Goal: Task Accomplishment & Management: Manage account settings

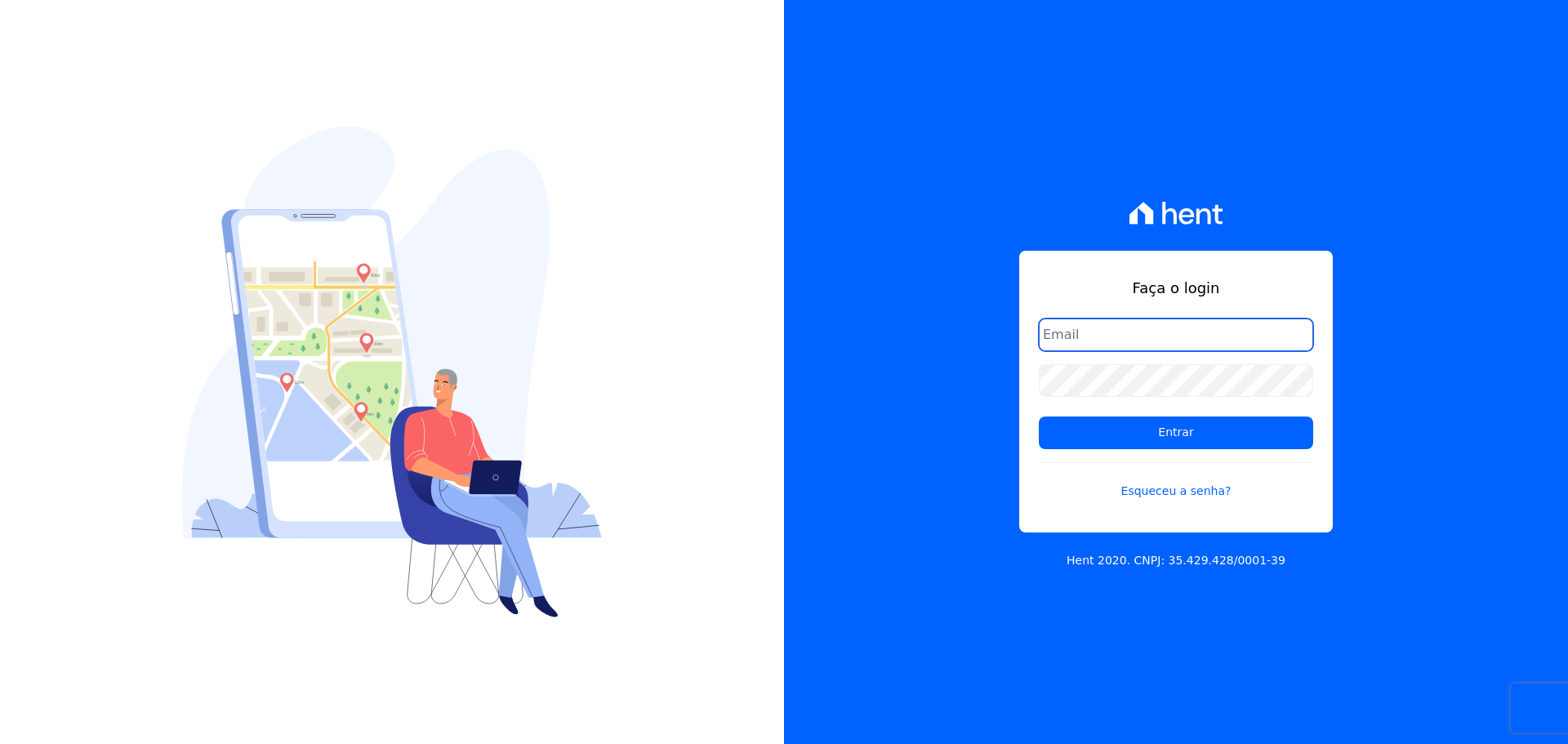
type input "[PERSON_NAME][EMAIL_ADDRESS][PERSON_NAME][DOMAIN_NAME]"
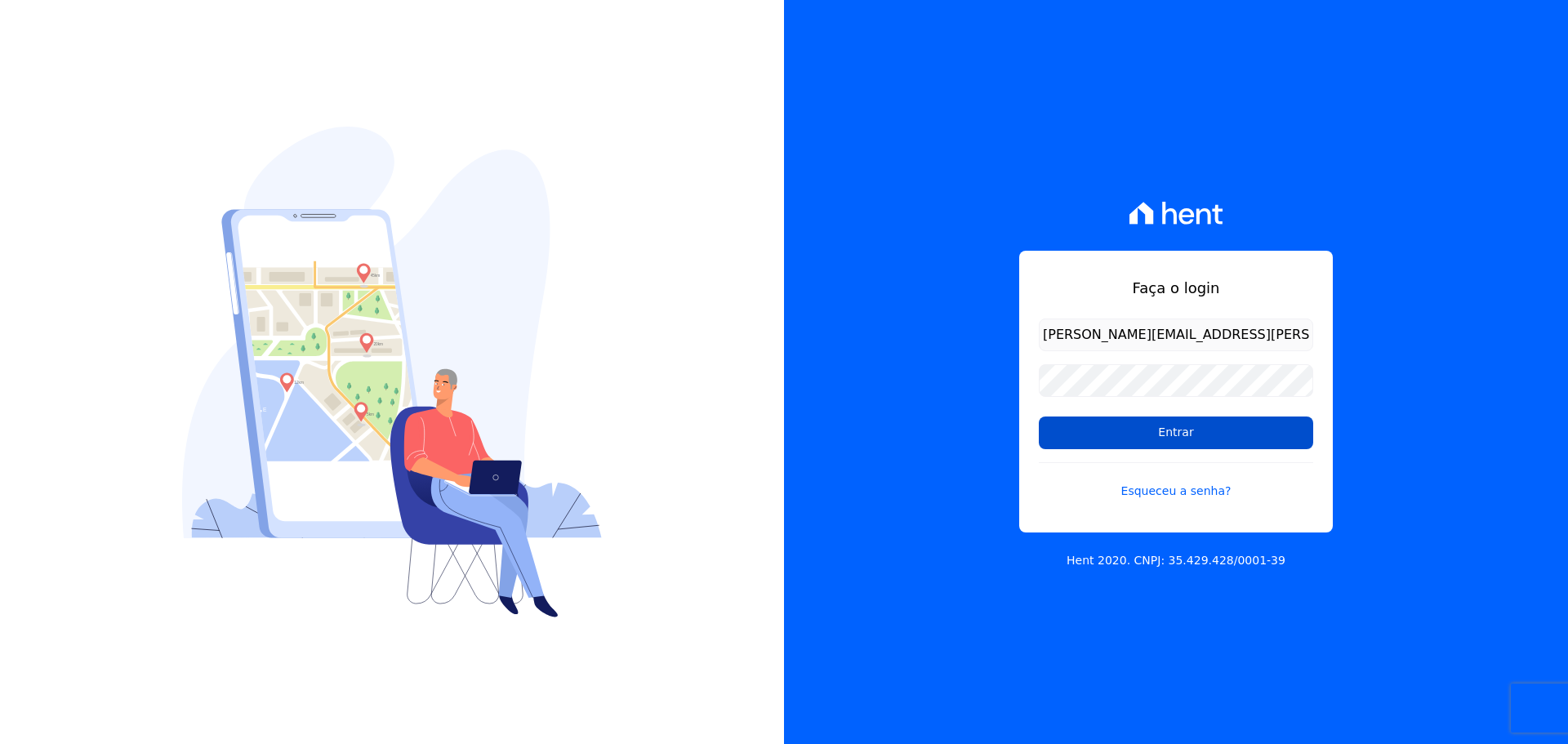
drag, startPoint x: 1079, startPoint y: 413, endPoint x: 1074, endPoint y: 425, distance: 13.0
click at [1077, 416] on form "raquel.almeida@cavazani.com.br Entrar Esqueceu a senha?" at bounding box center [1175, 419] width 274 height 201
click at [1074, 430] on input "Entrar" at bounding box center [1175, 432] width 274 height 33
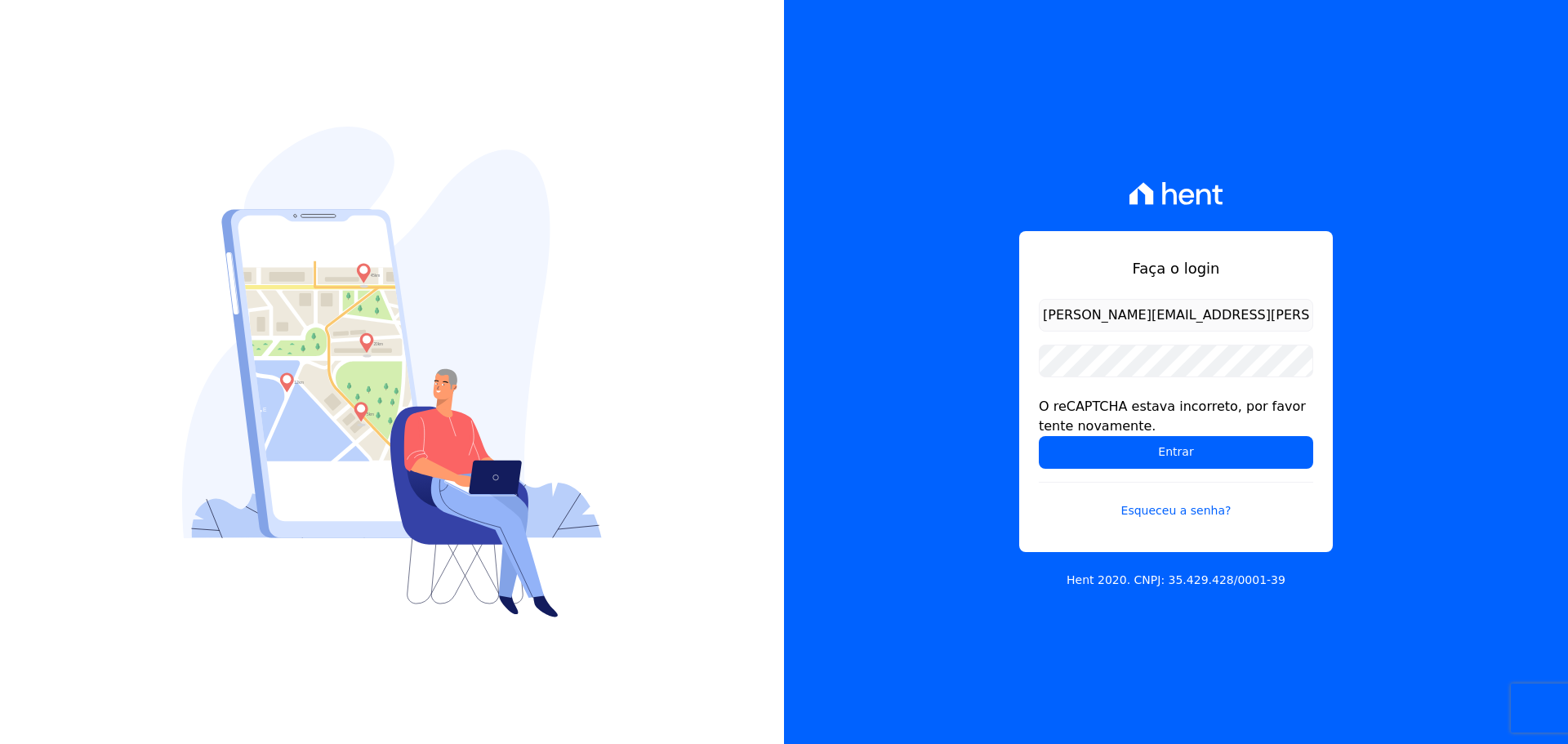
click at [1117, 321] on input "[PERSON_NAME][EMAIL_ADDRESS][PERSON_NAME][DOMAIN_NAME]" at bounding box center [1175, 315] width 274 height 33
click at [1105, 444] on input "Entrar" at bounding box center [1175, 452] width 274 height 33
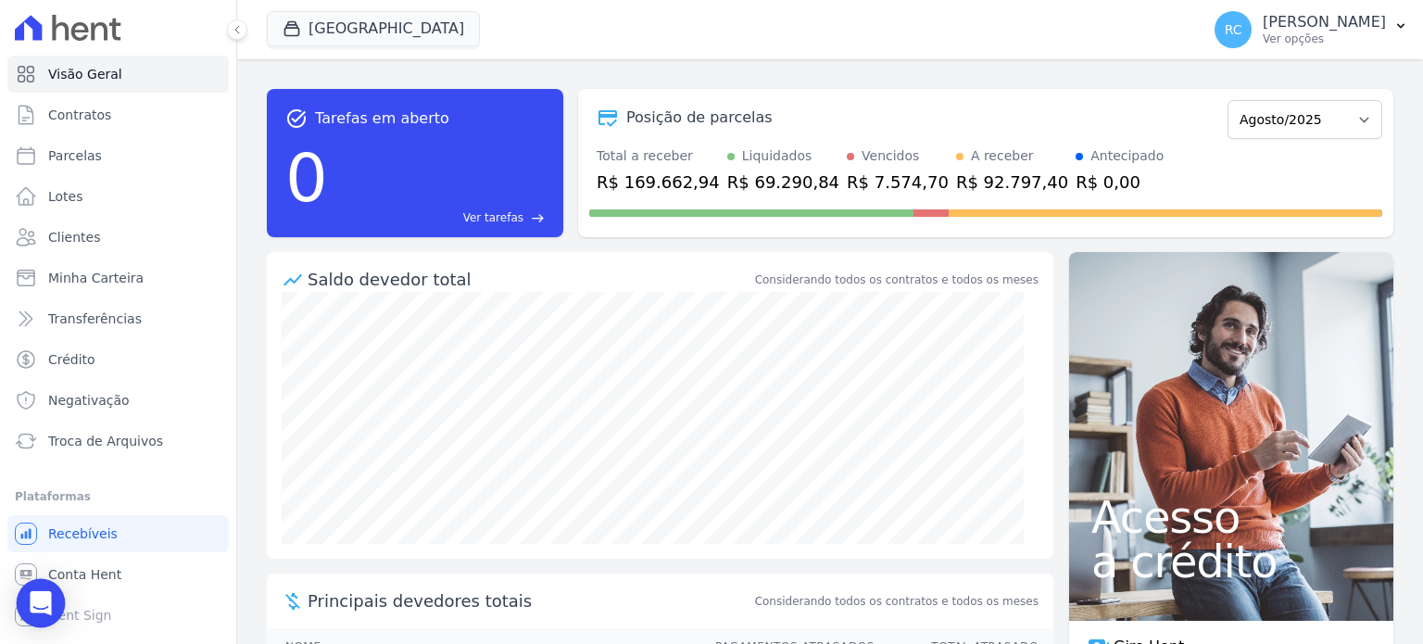
click at [36, 606] on icon "Open Intercom Messenger" at bounding box center [41, 603] width 24 height 24
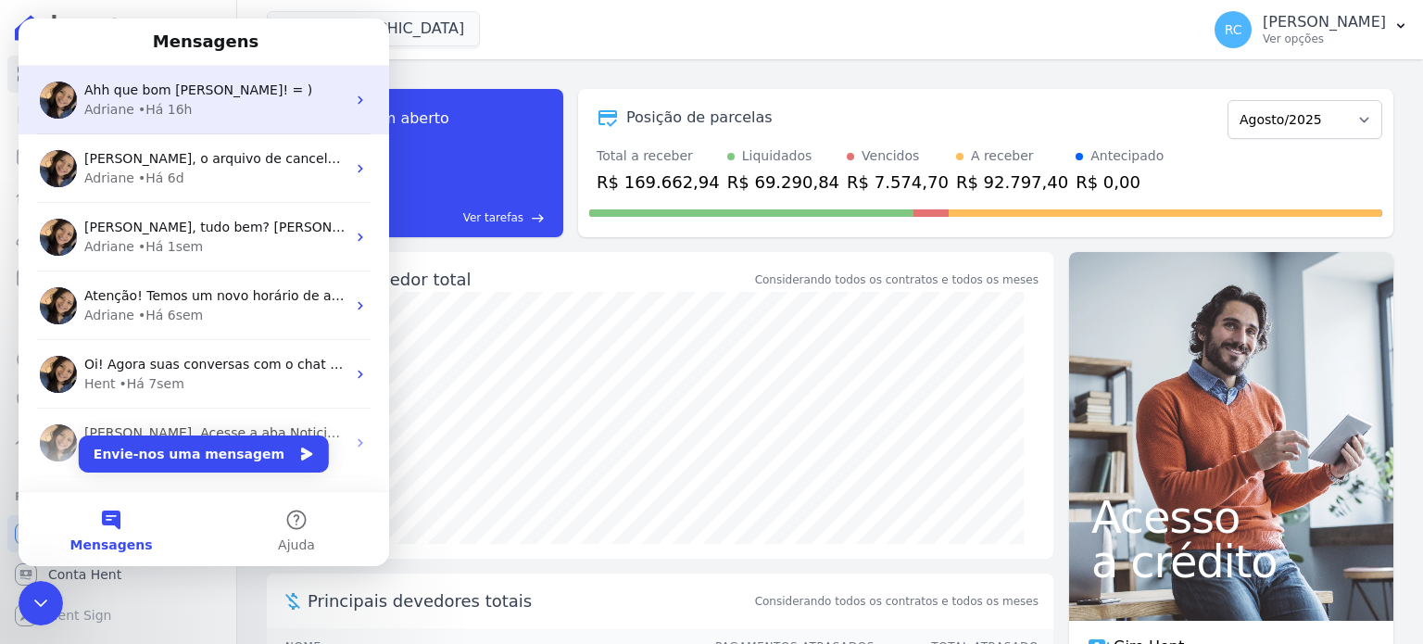
click at [254, 103] on div "Adriane • Há 16h" at bounding box center [214, 109] width 261 height 19
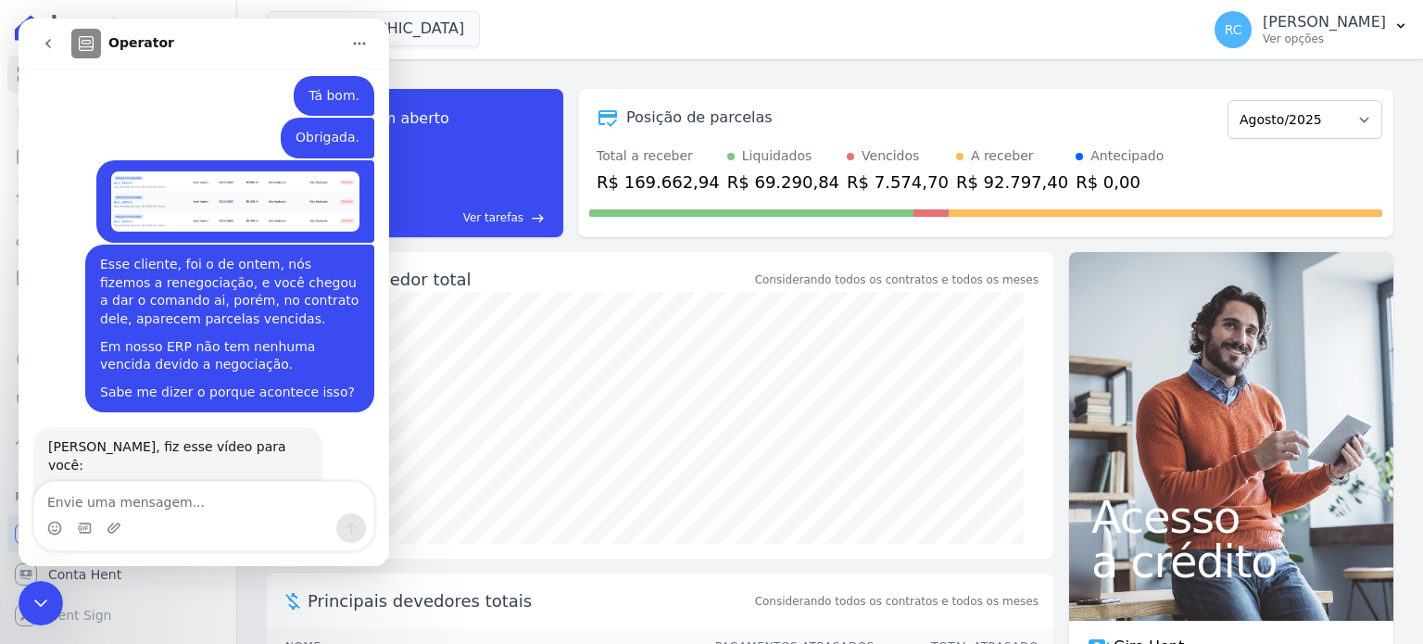
scroll to position [5340, 0]
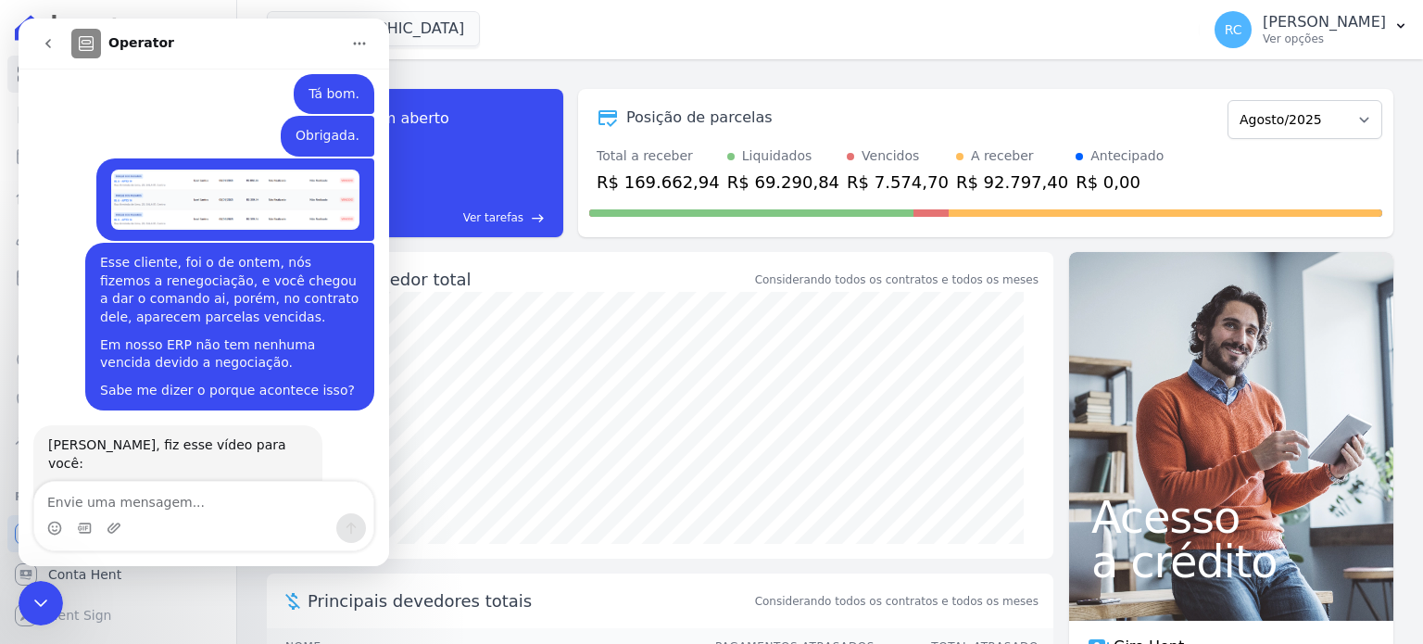
click at [44, 600] on icon "Fechar mensagem da Intercom" at bounding box center [40, 602] width 13 height 7
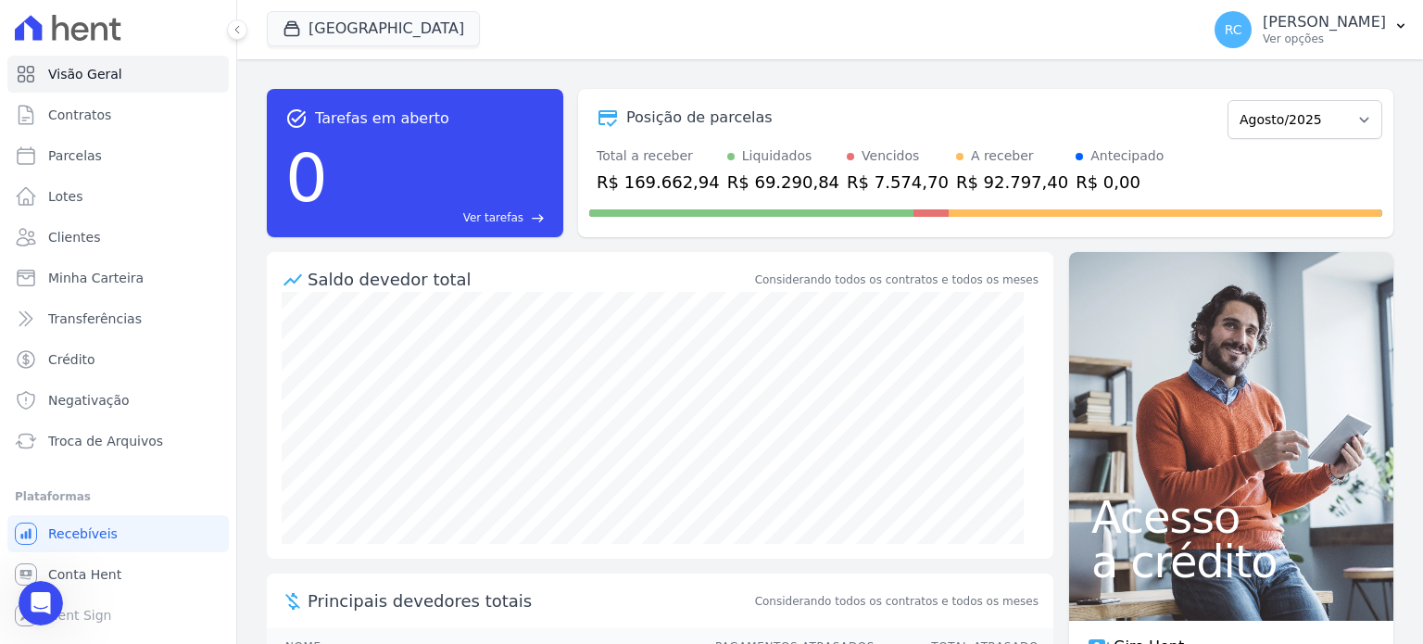
scroll to position [5339, 0]
click at [93, 587] on link "Conta Hent" at bounding box center [117, 574] width 221 height 37
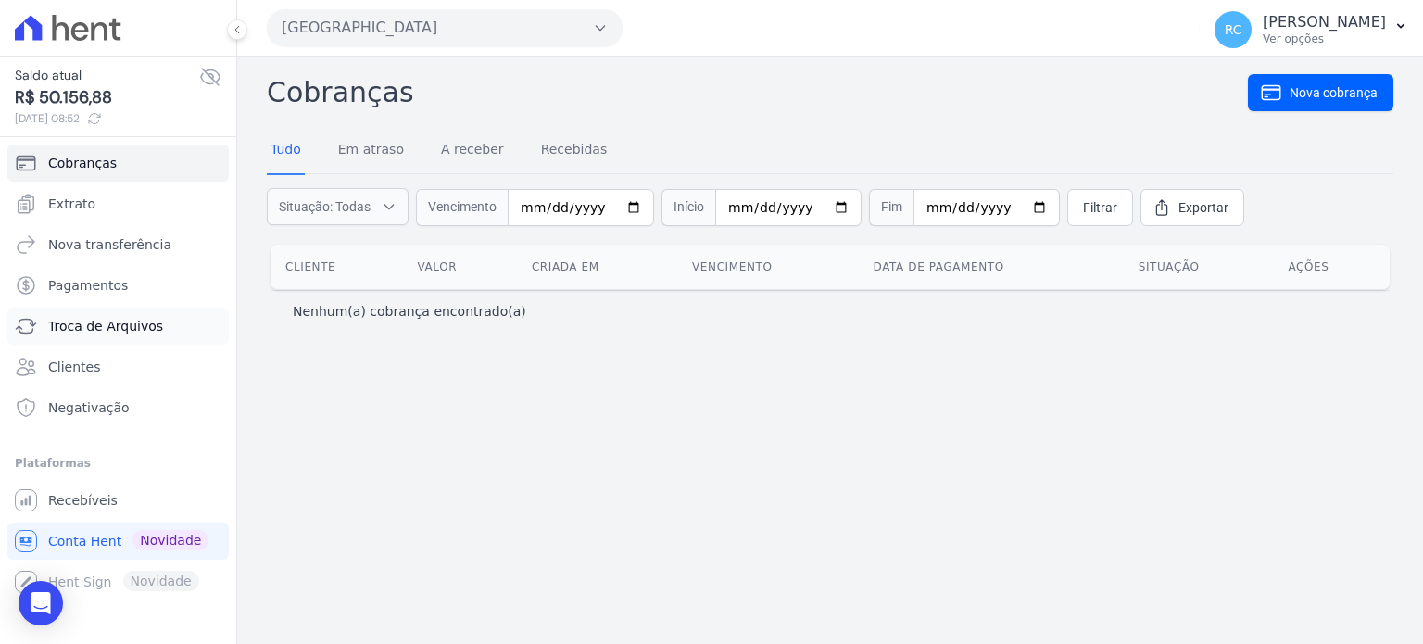
click at [129, 327] on span "Troca de Arquivos" at bounding box center [105, 326] width 115 height 19
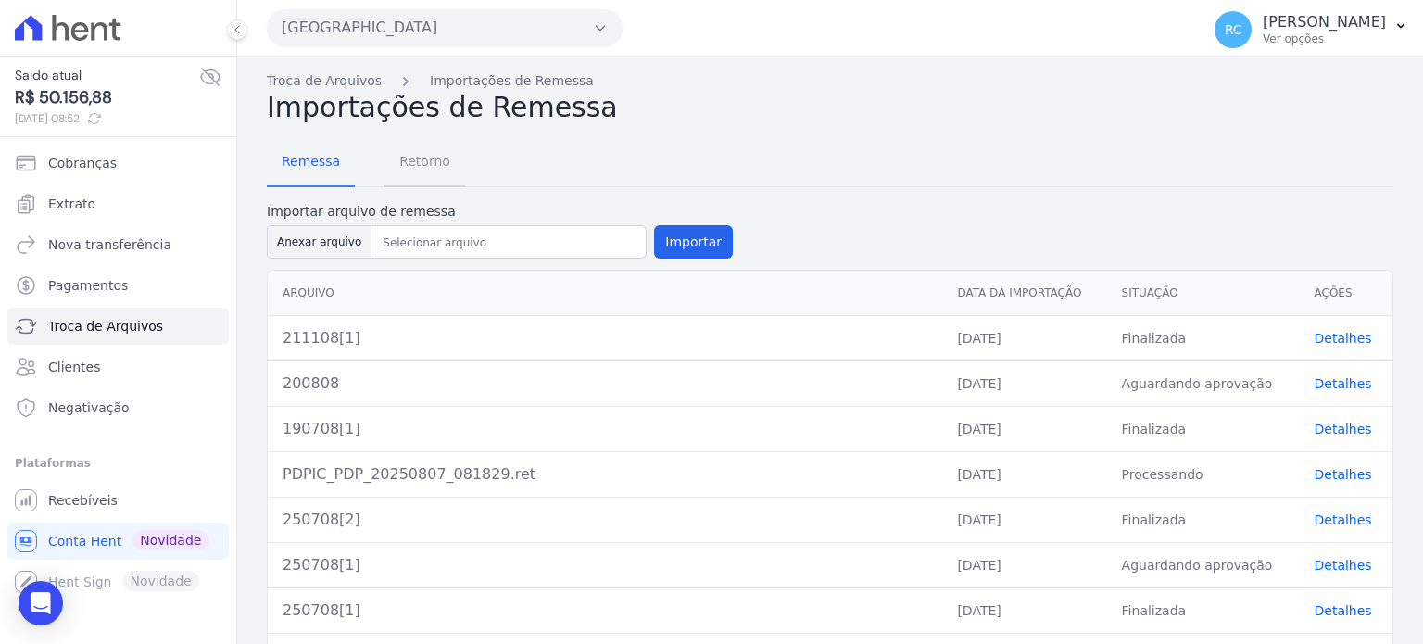
click at [422, 155] on span "Retorno" at bounding box center [424, 161] width 73 height 37
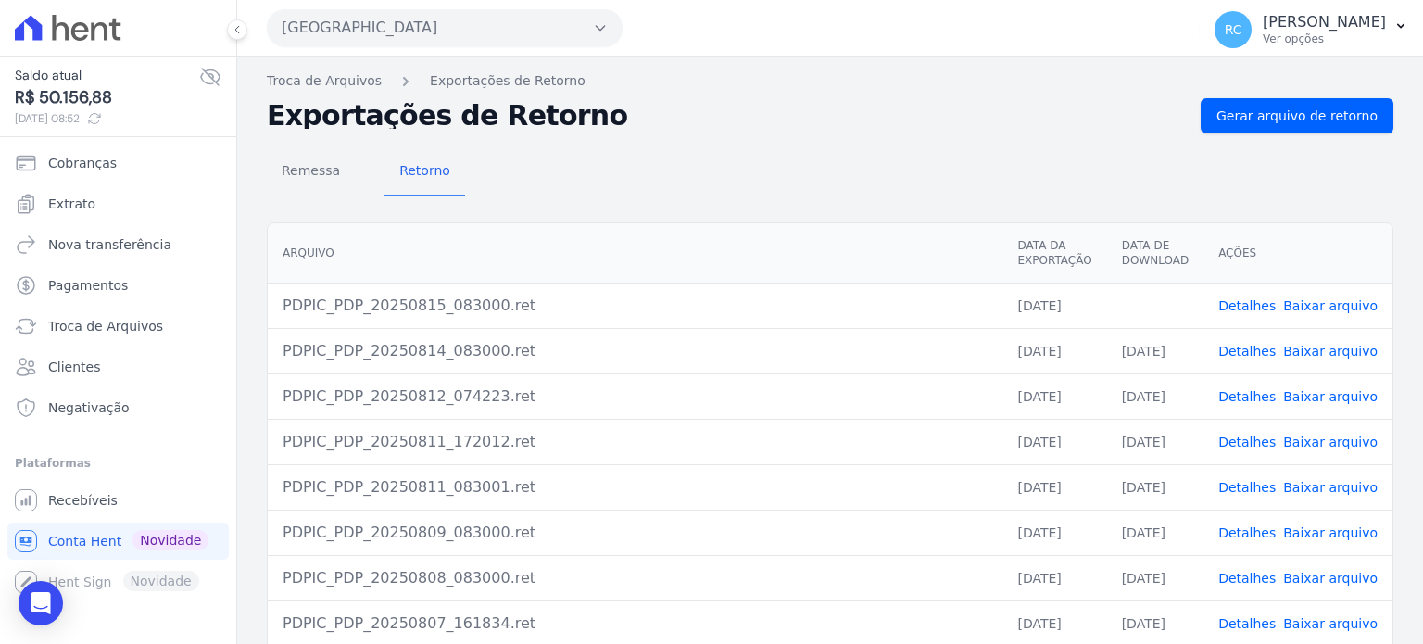
click at [1312, 309] on link "Baixar arquivo" at bounding box center [1330, 305] width 94 height 15
click at [504, 39] on button "[GEOGRAPHIC_DATA]" at bounding box center [445, 27] width 356 height 37
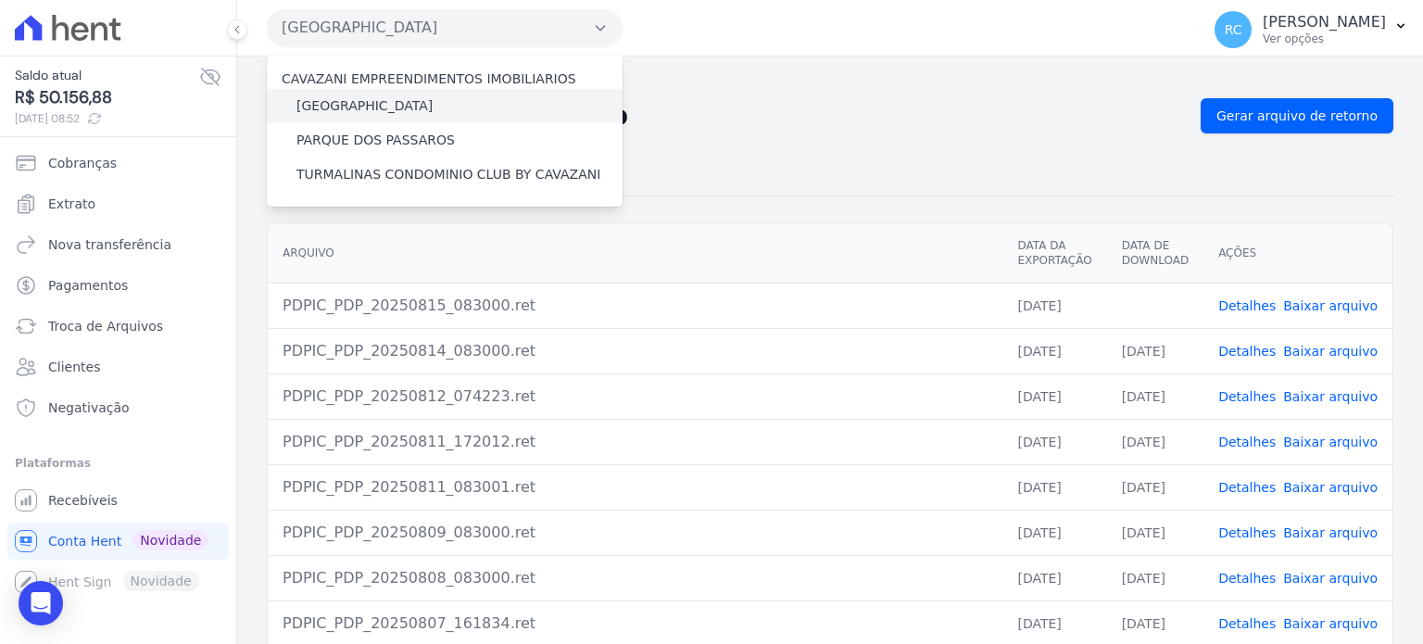
click at [389, 104] on label "[GEOGRAPHIC_DATA]" at bounding box center [364, 105] width 136 height 19
click at [0, 0] on input "[GEOGRAPHIC_DATA]" at bounding box center [0, 0] width 0 height 0
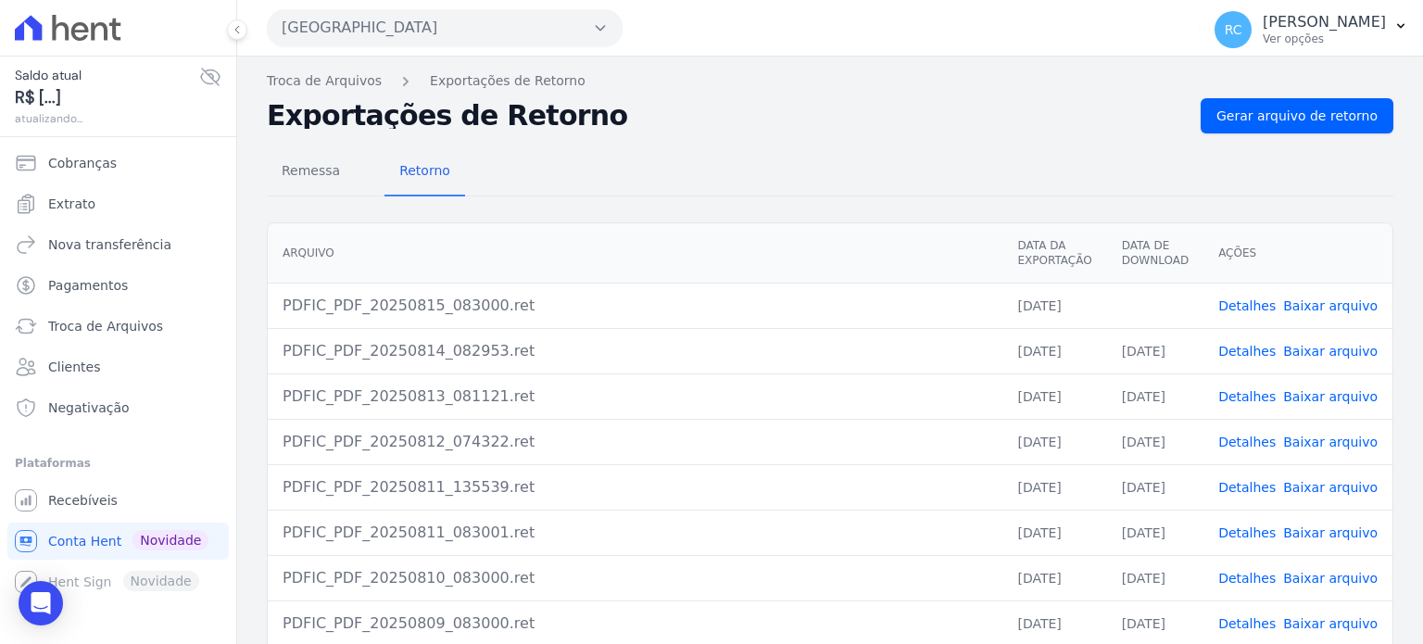
click at [1319, 286] on td "Detalhes Baixar arquivo" at bounding box center [1297, 305] width 189 height 45
click at [1317, 307] on link "Baixar arquivo" at bounding box center [1330, 305] width 94 height 15
click at [471, 39] on button "Parque Das Flores" at bounding box center [445, 27] width 356 height 37
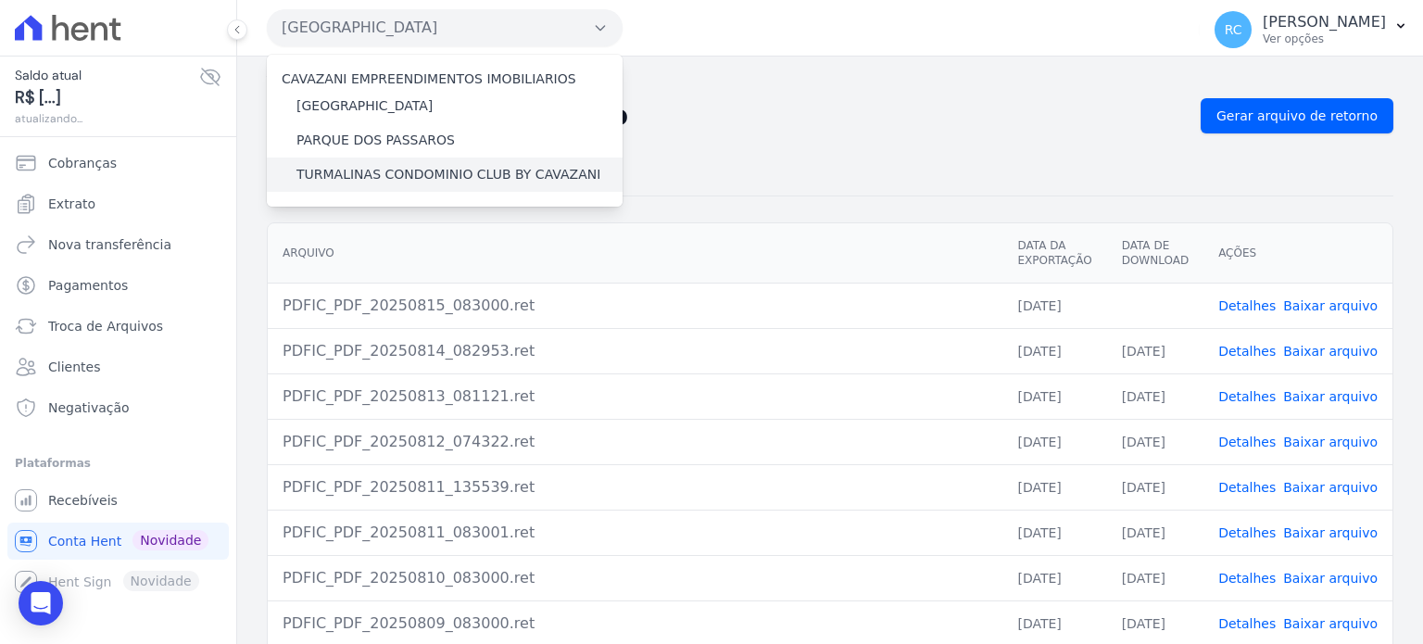
click at [397, 179] on label "TURMALINAS CONDOMINIO CLUB BY CAVAZANI" at bounding box center [448, 174] width 304 height 19
click at [0, 0] on input "TURMALINAS CONDOMINIO CLUB BY CAVAZANI" at bounding box center [0, 0] width 0 height 0
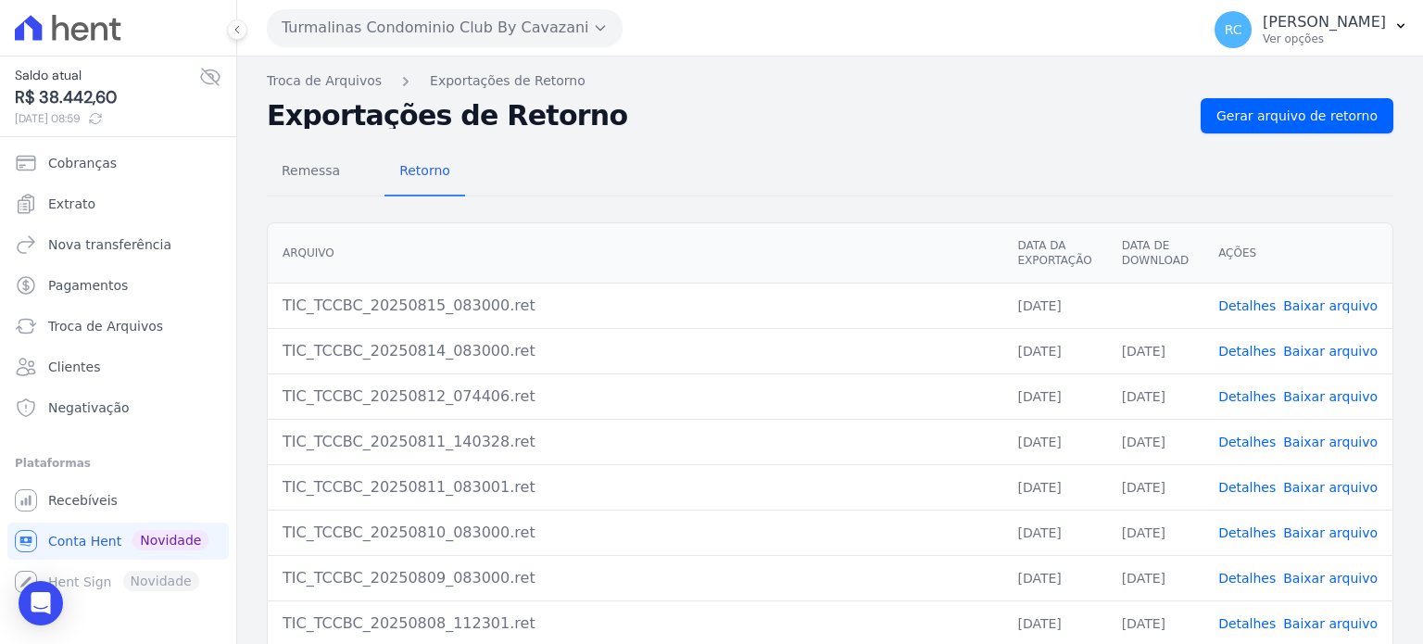
click at [1293, 310] on link "Baixar arquivo" at bounding box center [1330, 305] width 94 height 15
click at [1304, 306] on link "Baixar arquivo" at bounding box center [1330, 305] width 94 height 15
click at [143, 203] on link "Extrato" at bounding box center [117, 203] width 221 height 37
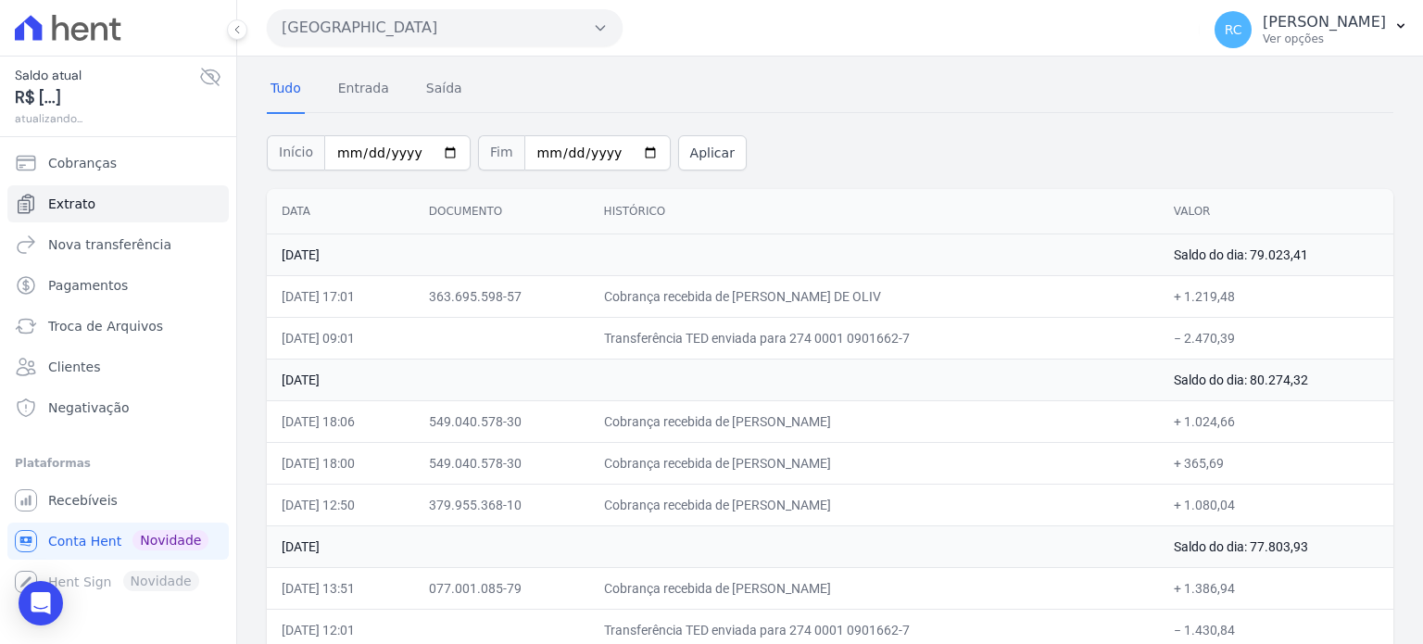
scroll to position [93, 0]
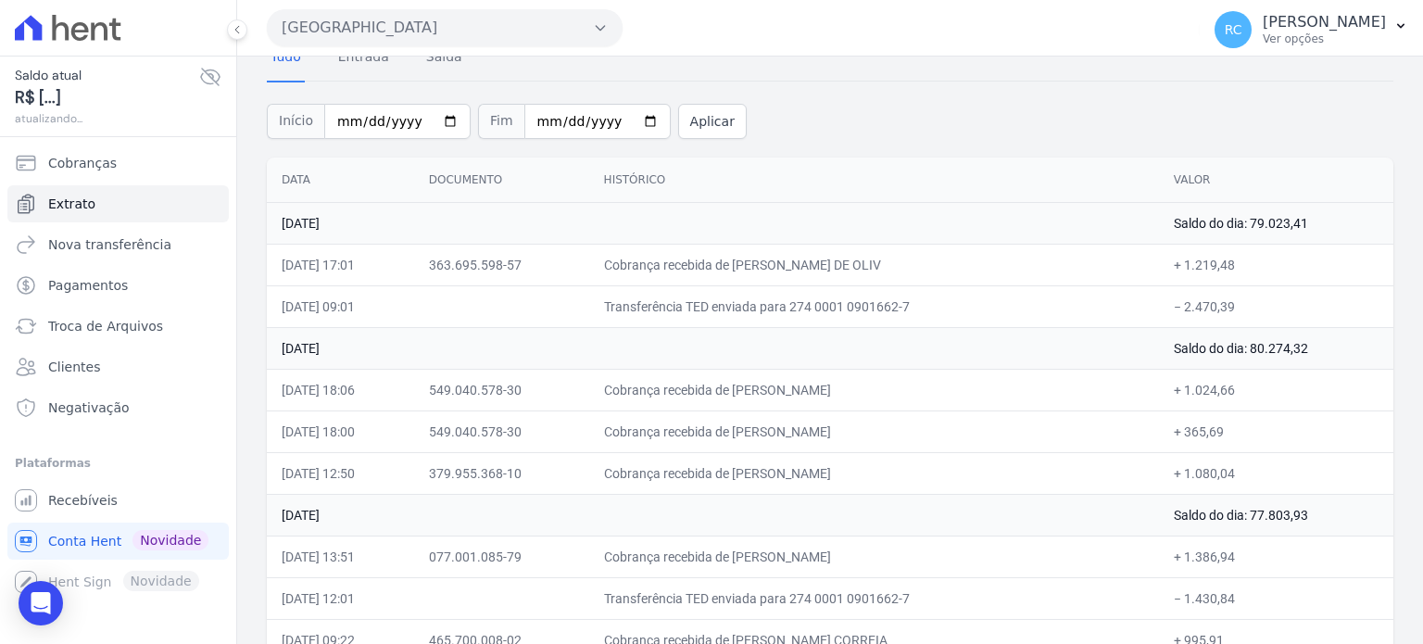
drag, startPoint x: 1248, startPoint y: 310, endPoint x: 1181, endPoint y: 317, distance: 67.0
click at [1181, 317] on td "− 2.470,39" at bounding box center [1276, 306] width 234 height 42
copy td "2.470,39"
click at [557, 30] on button "Parque Das Flores" at bounding box center [445, 27] width 356 height 37
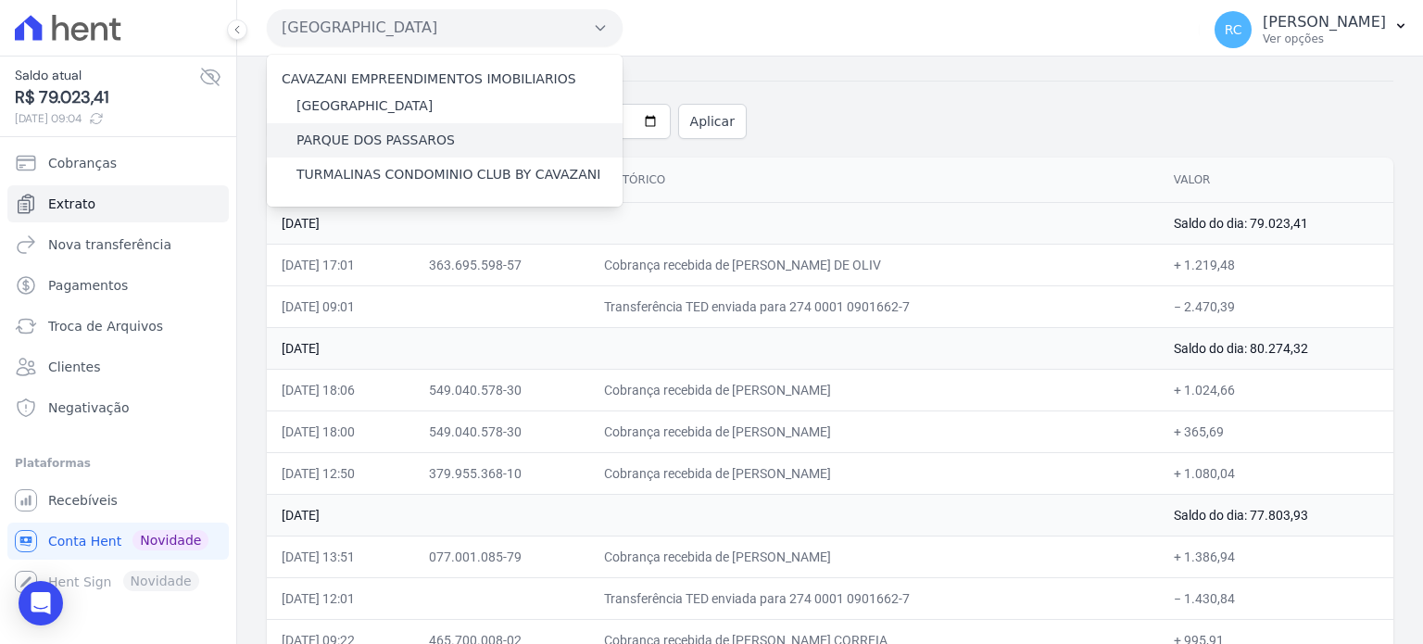
click at [403, 135] on label "PARQUE DOS PASSAROS" at bounding box center [375, 140] width 158 height 19
click at [0, 0] on input "PARQUE DOS PASSAROS" at bounding box center [0, 0] width 0 height 0
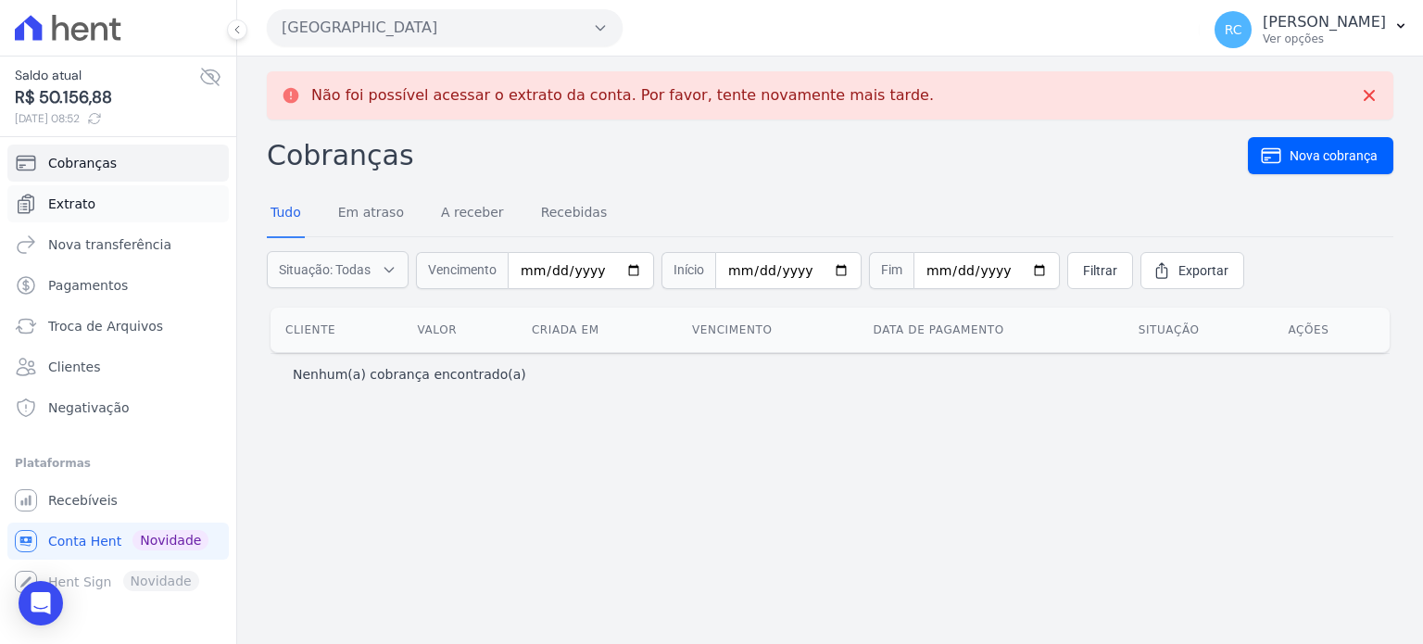
click at [113, 208] on link "Extrato" at bounding box center [117, 203] width 221 height 37
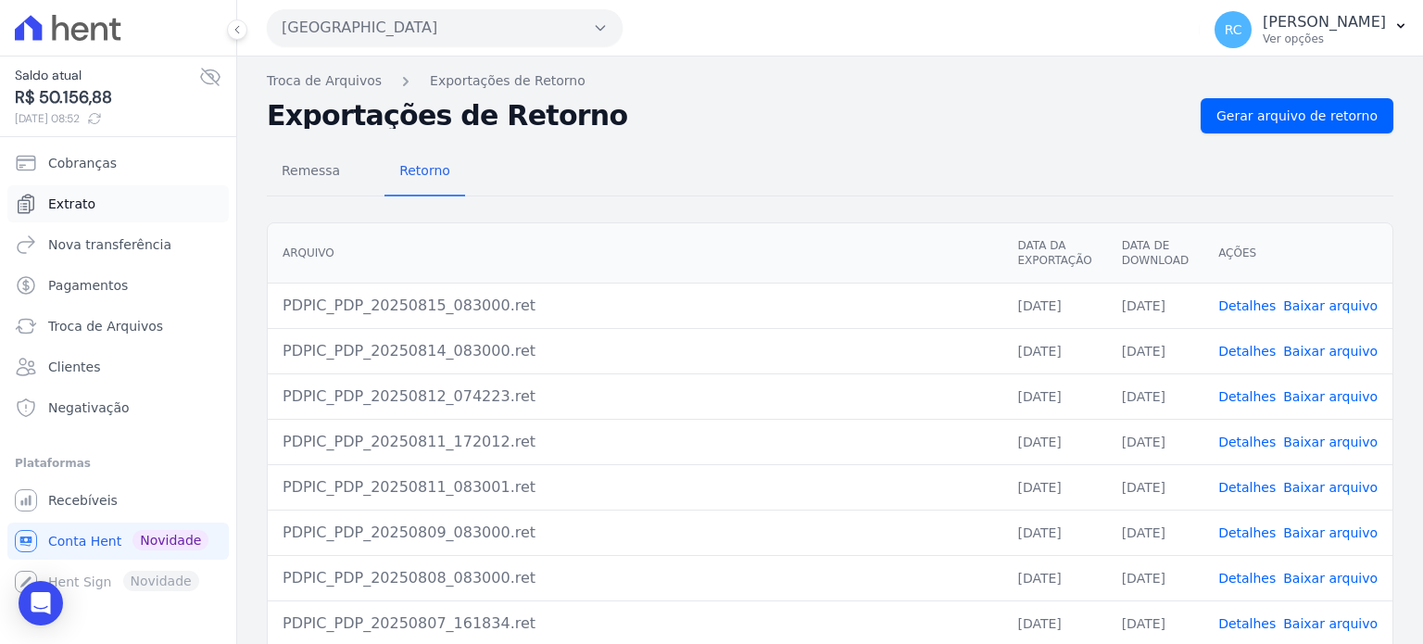
click at [119, 203] on link "Extrato" at bounding box center [117, 203] width 221 height 37
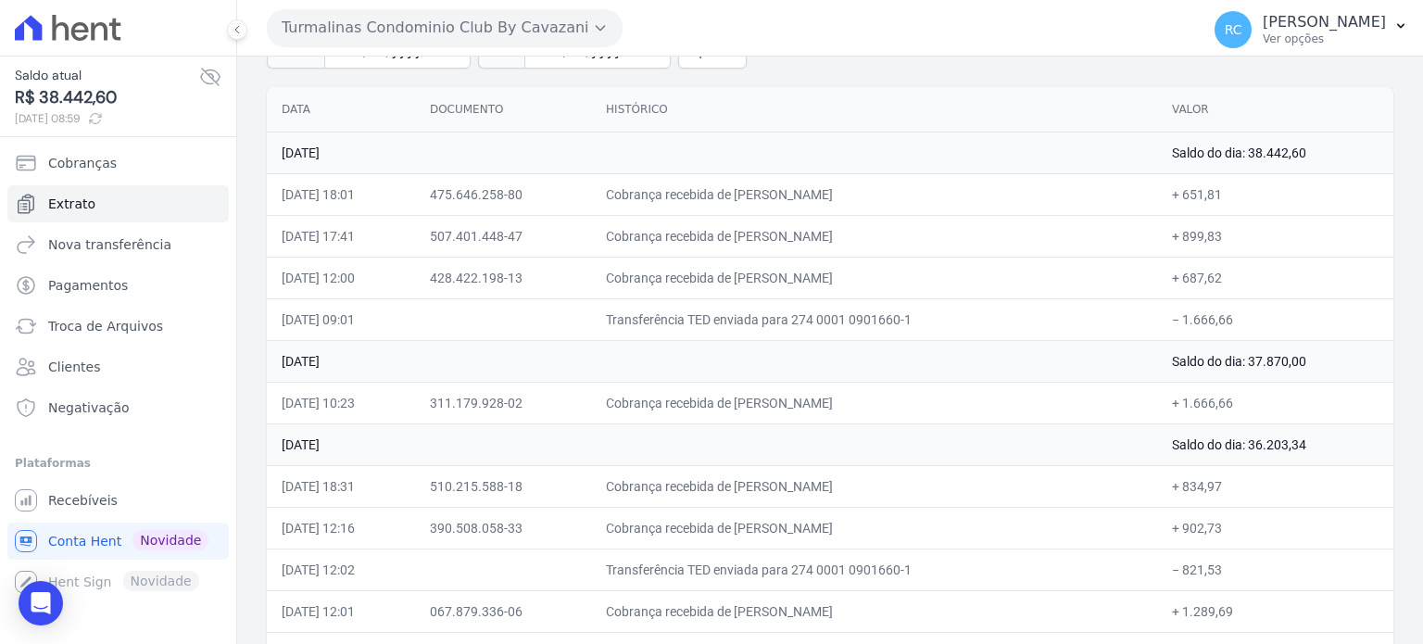
scroll to position [185, 0]
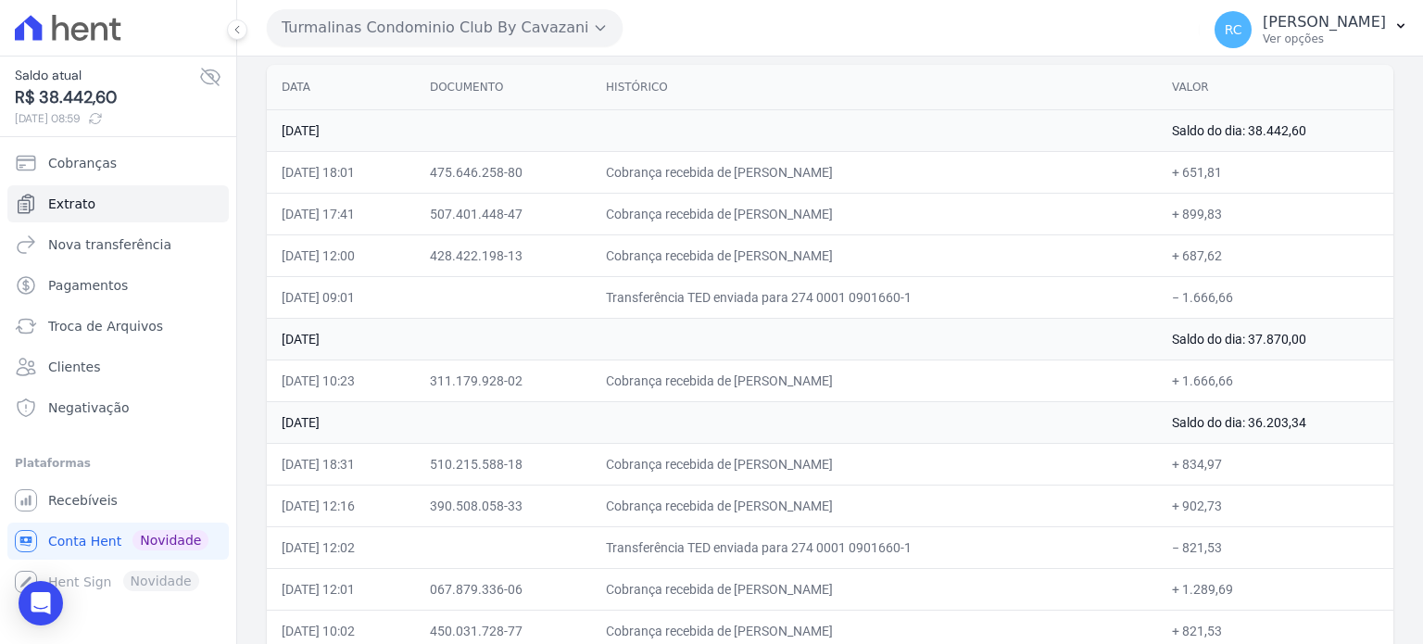
drag, startPoint x: 1225, startPoint y: 294, endPoint x: 1176, endPoint y: 303, distance: 50.0
click at [1176, 303] on td "− 1.666,66" at bounding box center [1275, 297] width 236 height 42
copy td "1.666,66"
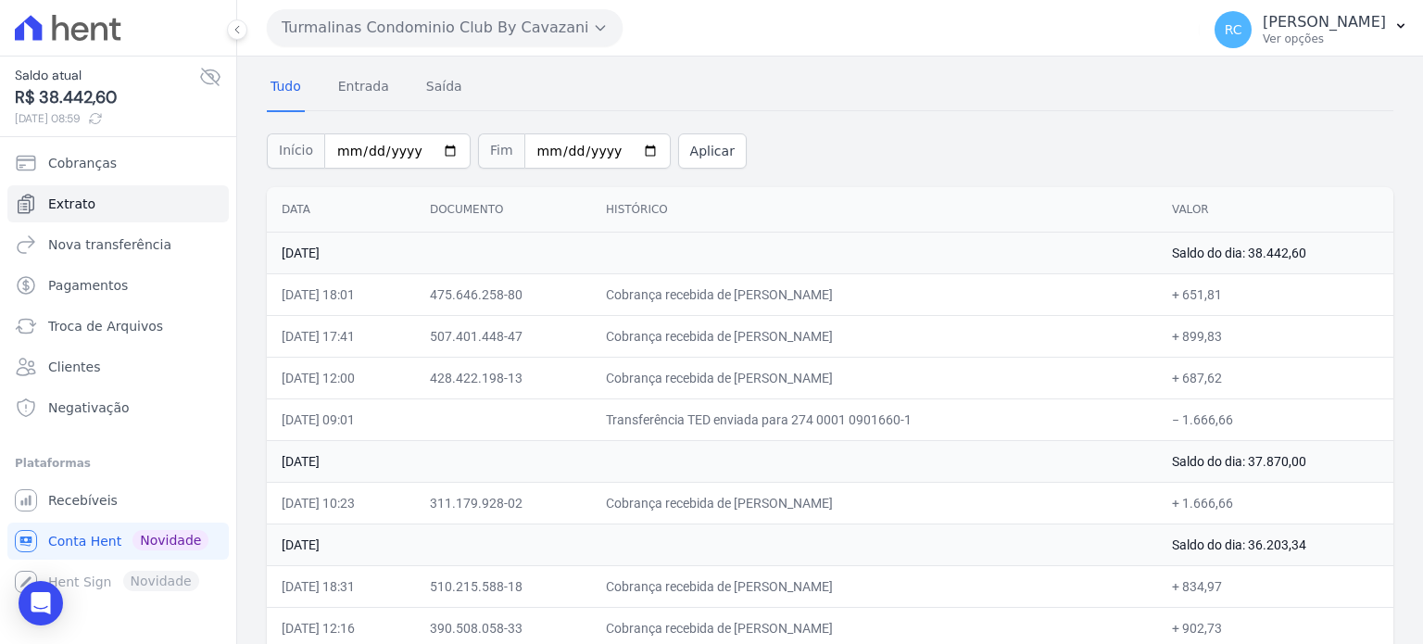
scroll to position [93, 0]
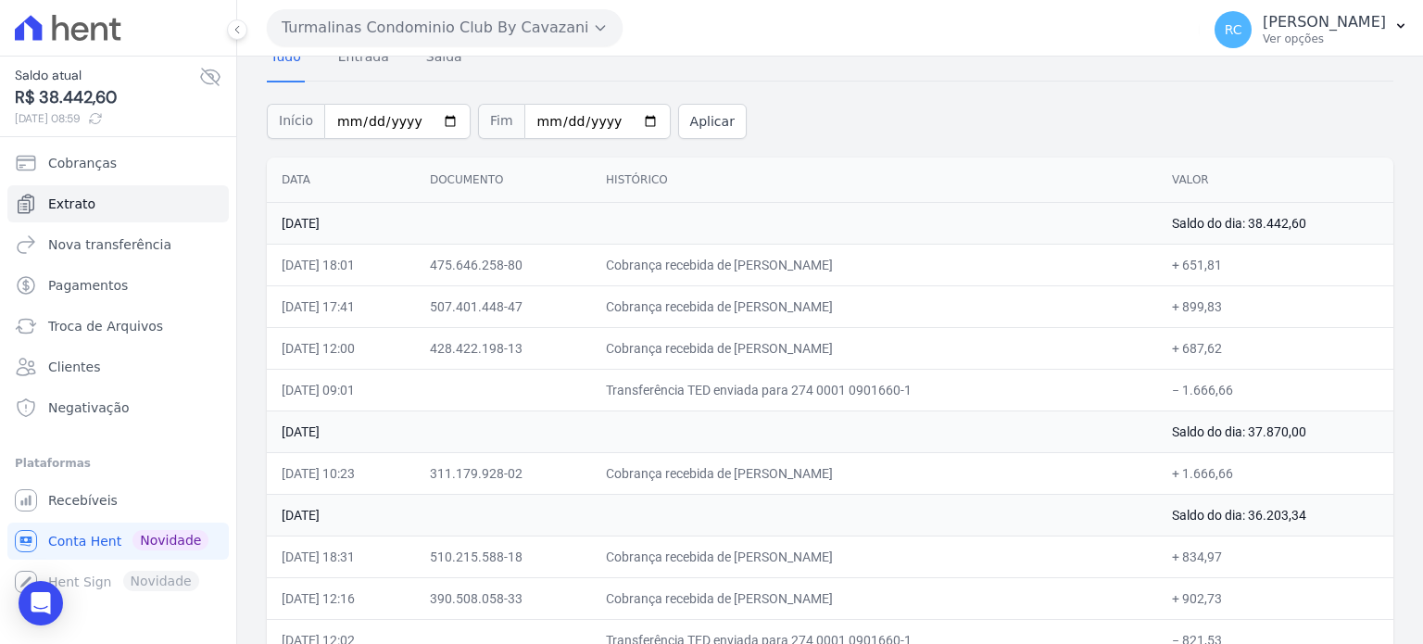
click at [557, 29] on button "Turmalinas Condominio Club By Cavazani" at bounding box center [445, 27] width 356 height 37
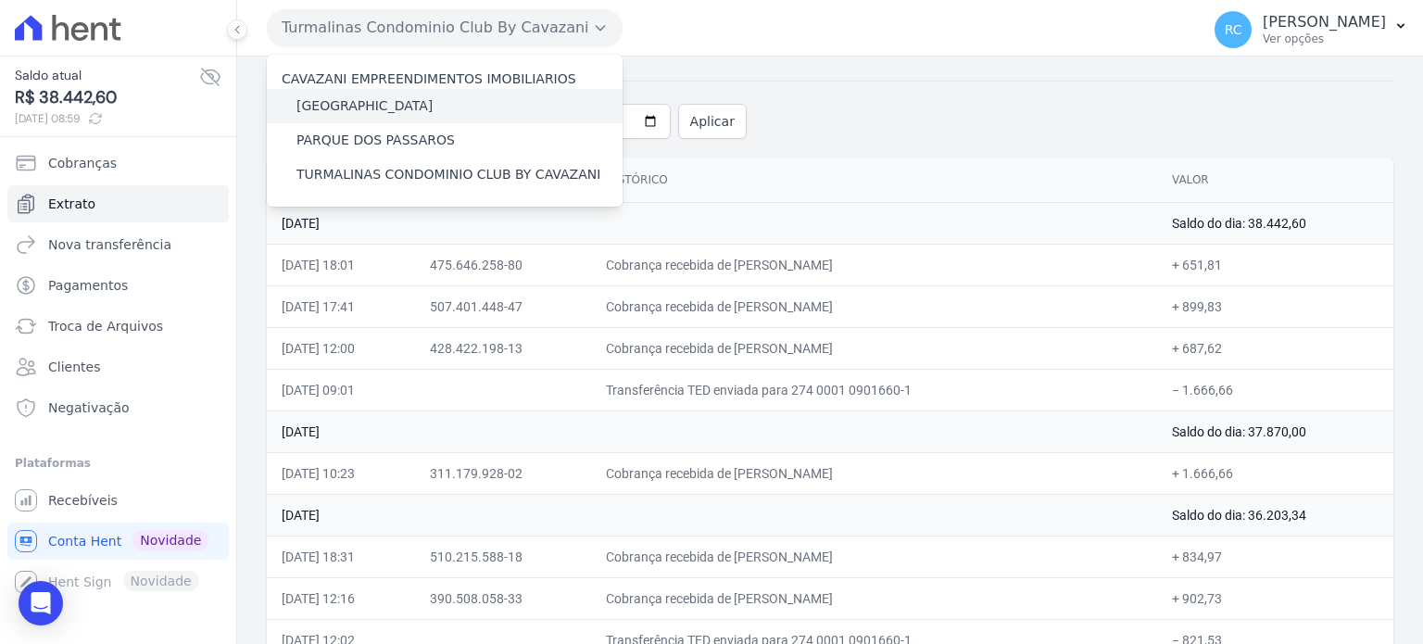
click at [378, 105] on label "[GEOGRAPHIC_DATA]" at bounding box center [364, 105] width 136 height 19
click at [0, 0] on input "[GEOGRAPHIC_DATA]" at bounding box center [0, 0] width 0 height 0
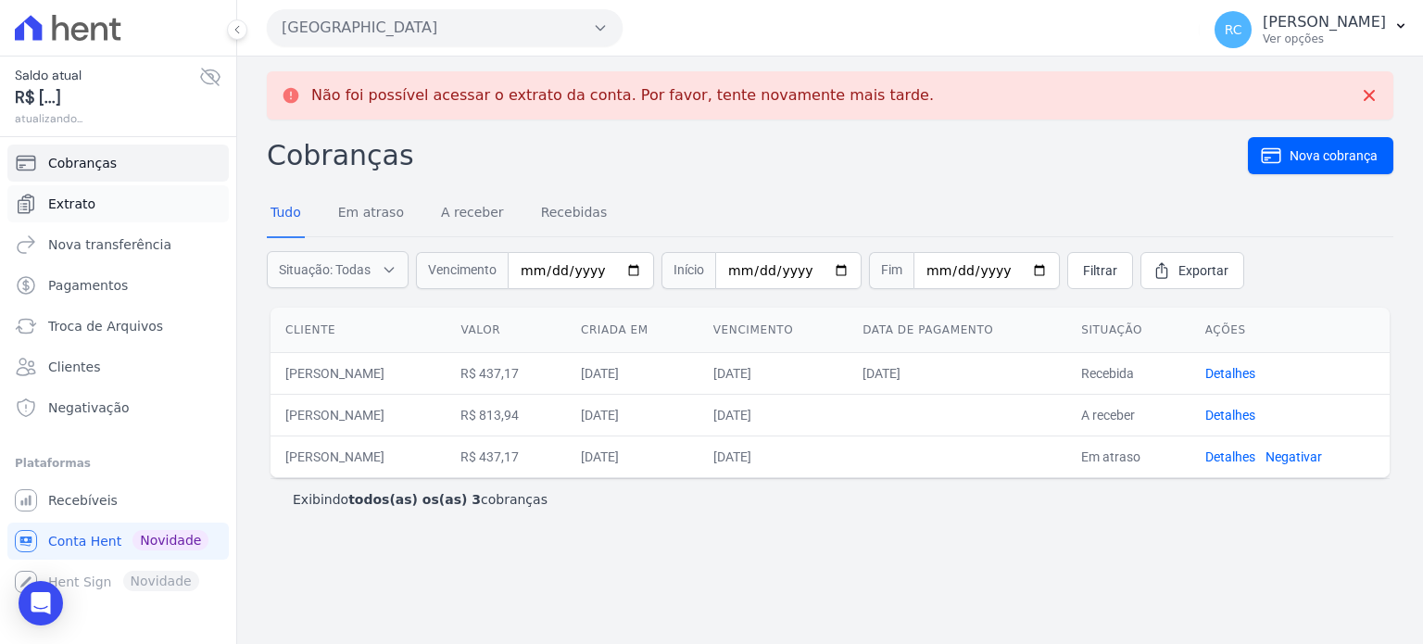
click at [148, 205] on link "Extrato" at bounding box center [117, 203] width 221 height 37
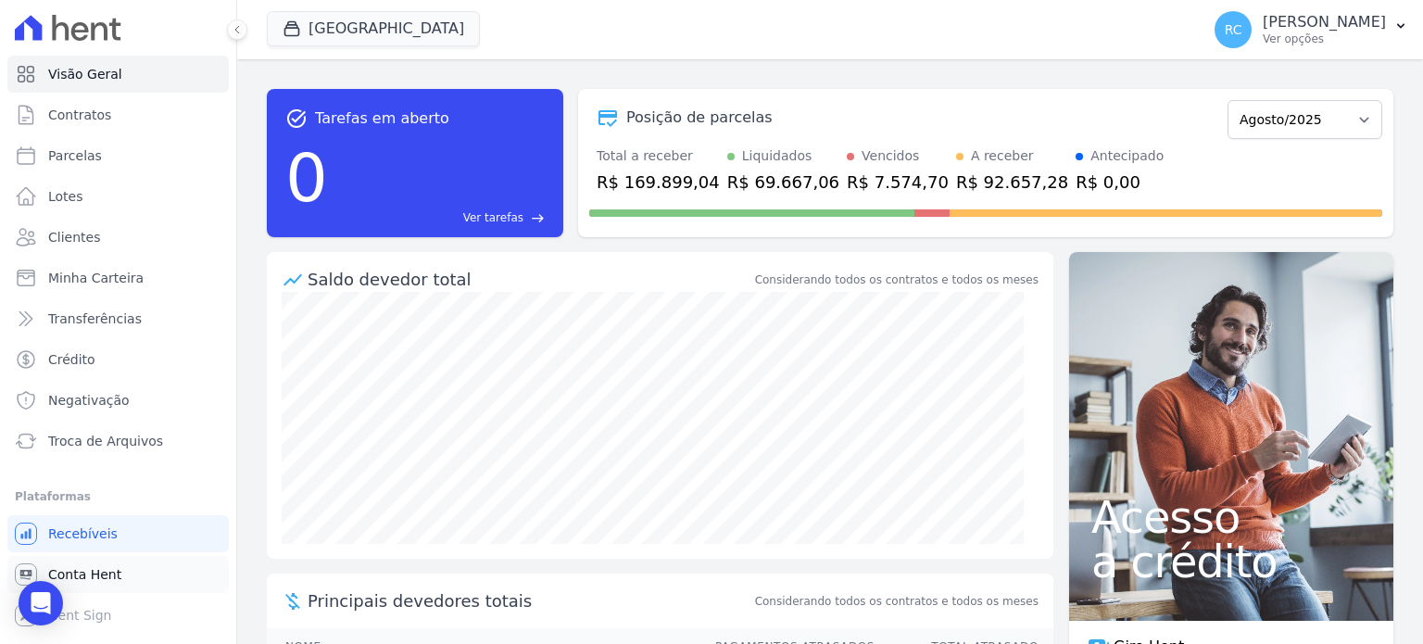
click at [88, 578] on span "Conta Hent" at bounding box center [84, 574] width 73 height 19
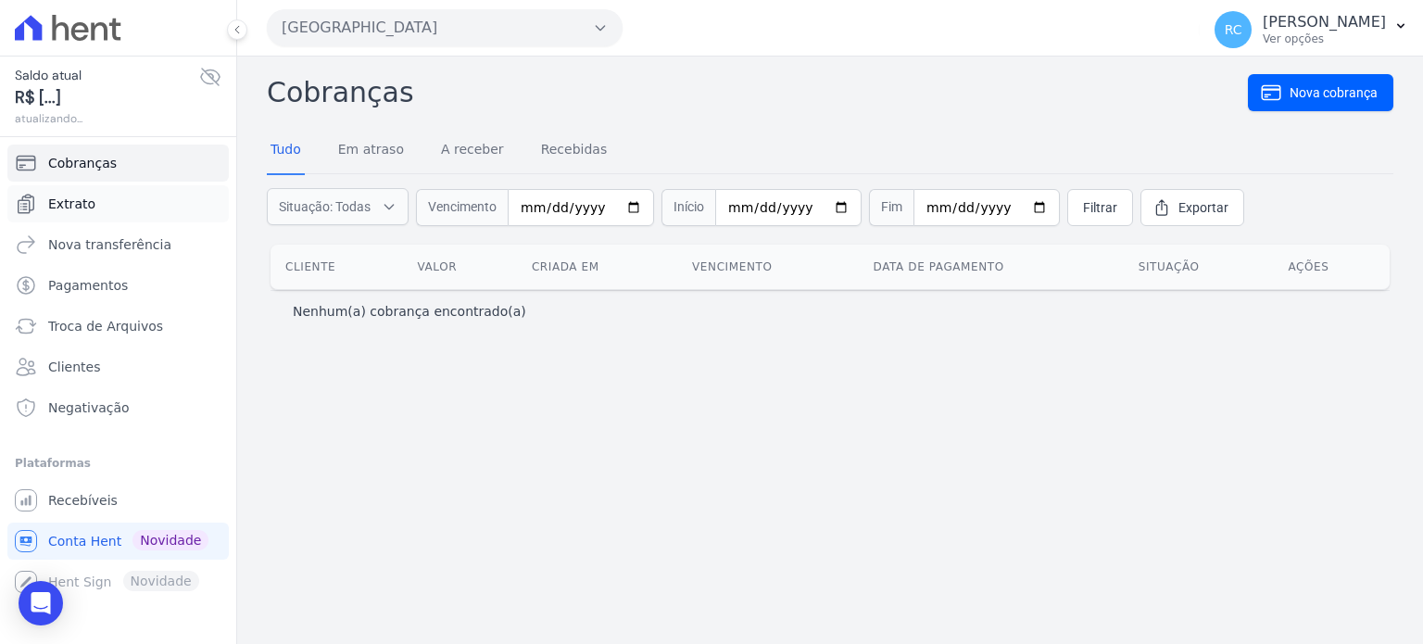
click at [132, 215] on link "Extrato" at bounding box center [117, 203] width 221 height 37
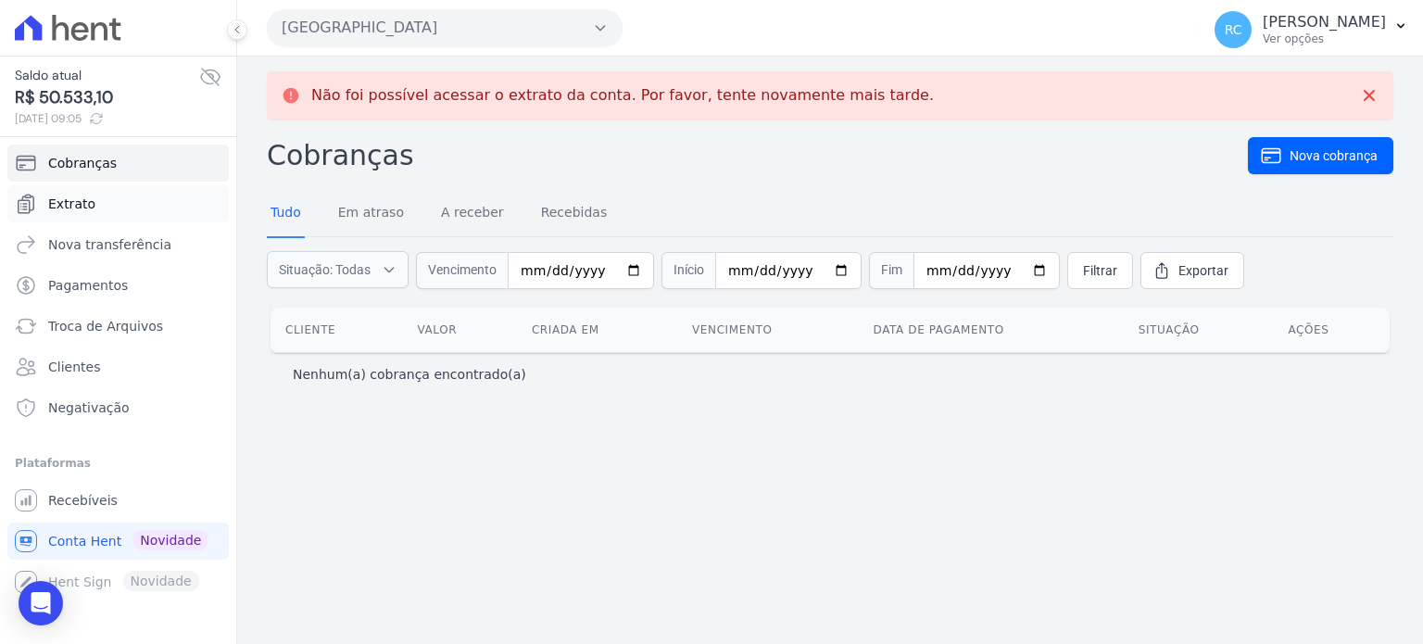
click at [118, 208] on link "Extrato" at bounding box center [117, 203] width 221 height 37
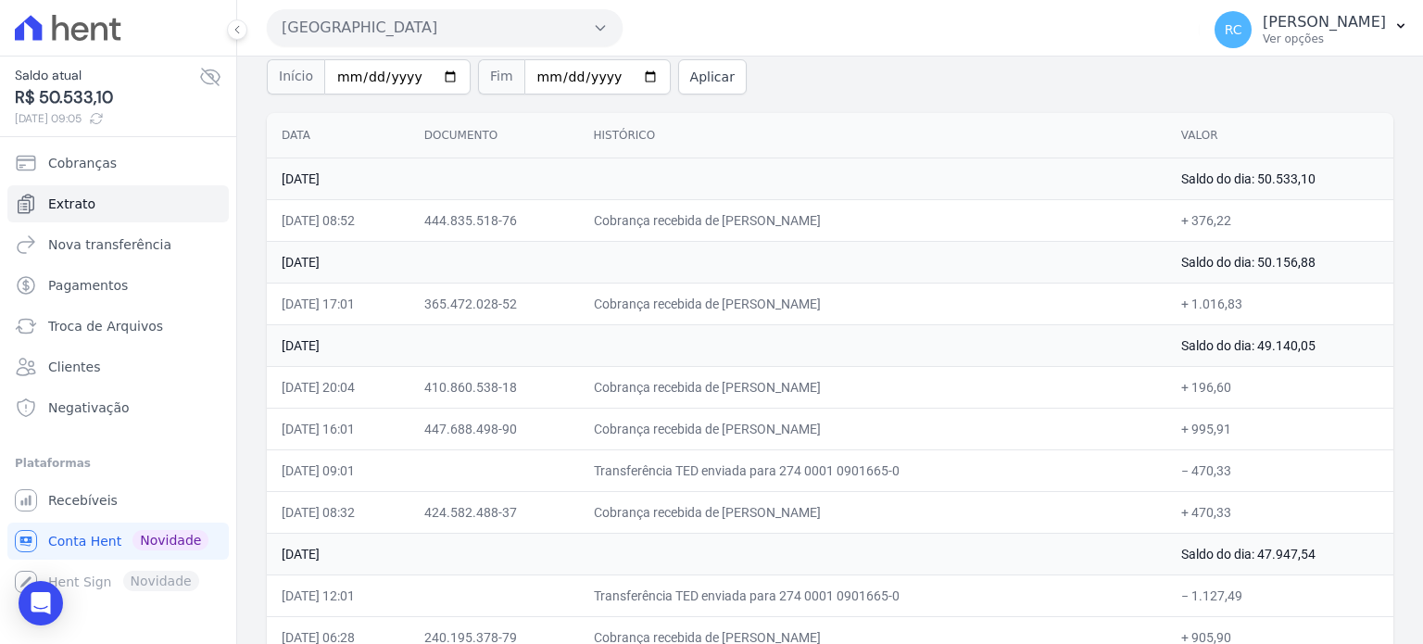
scroll to position [93, 0]
